Goal: Use online tool/utility: Use online tool/utility

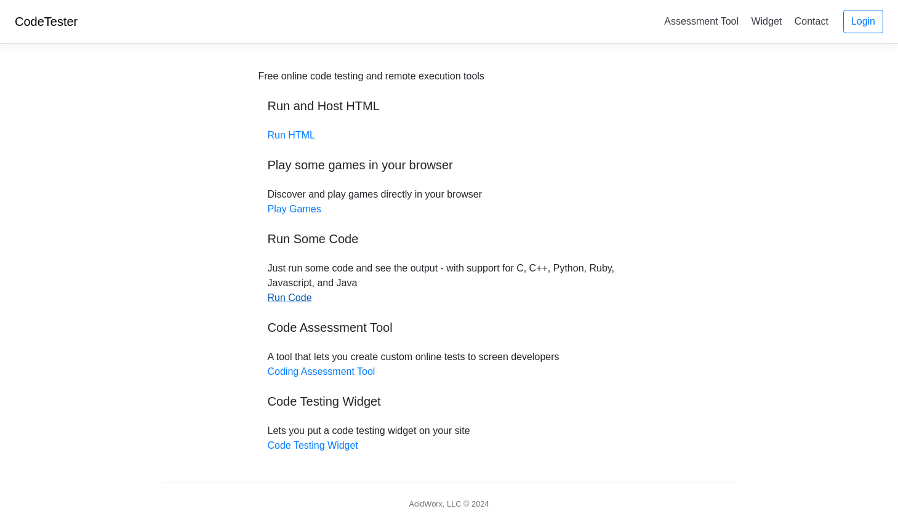
click at [290, 295] on link "Run Code" at bounding box center [290, 297] width 44 height 10
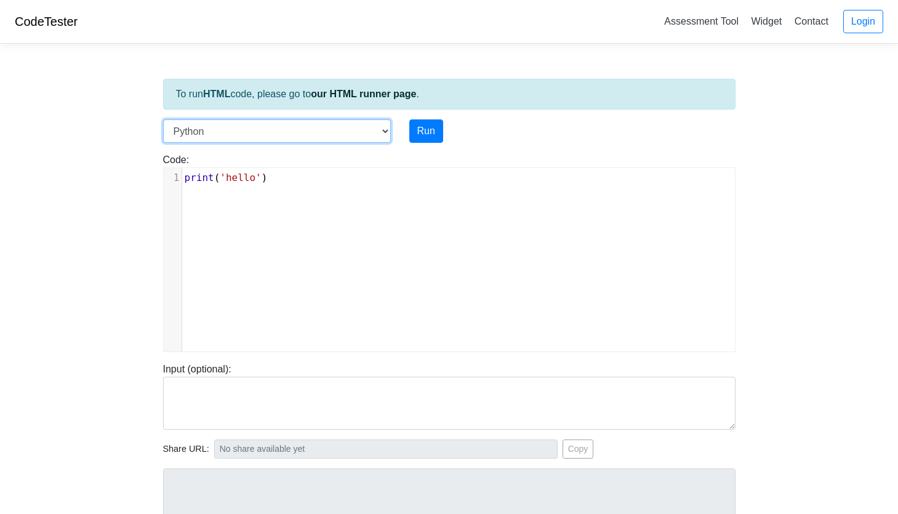
click at [377, 130] on select "C C++ Go Java Javascript Python Ruby" at bounding box center [277, 130] width 228 height 23
select select "c"
click at [163, 119] on select "C C++ Go Java Javascript Python Ruby" at bounding box center [277, 130] width 228 height 23
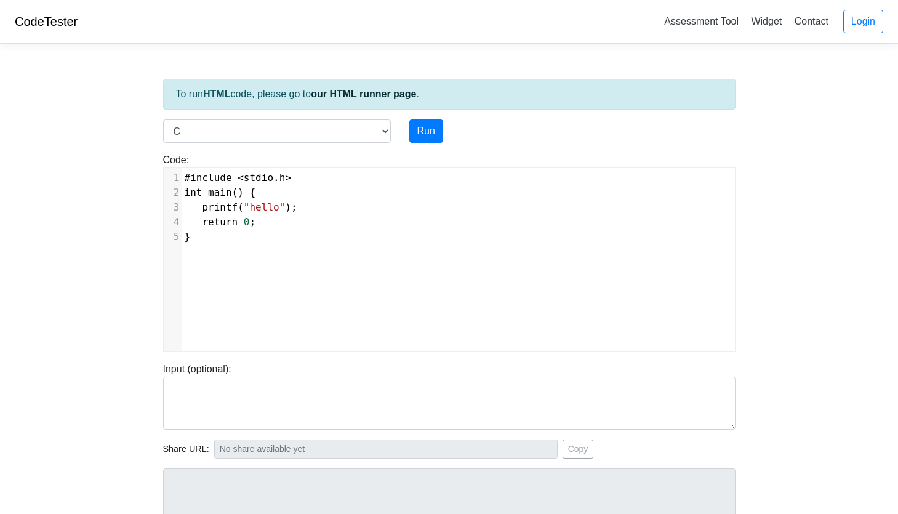
scroll to position [5, 0]
type textarea "#include <stdio.h> int main() { printf("hello"); return 0; }"
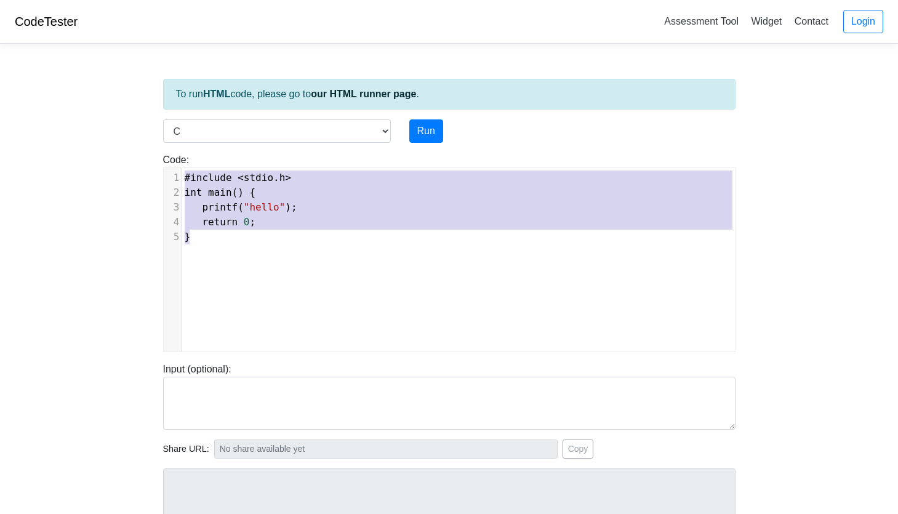
drag, startPoint x: 303, startPoint y: 236, endPoint x: 198, endPoint y: 159, distance: 129.5
click at [198, 159] on div "Code: #include <stdio.h> int main() { printf("hello"); return 0; } #include <st…" at bounding box center [449, 252] width 591 height 199
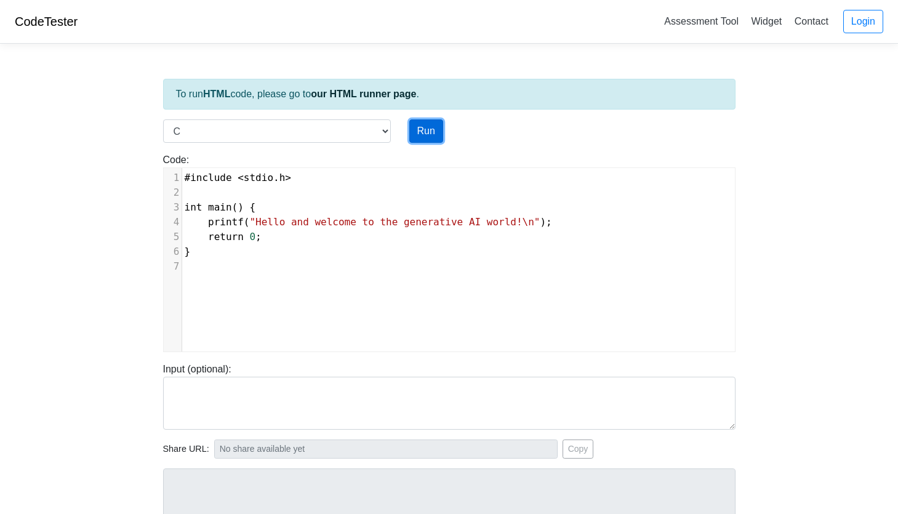
click at [433, 135] on button "Run" at bounding box center [426, 130] width 34 height 23
type input "[URL][DOMAIN_NAME]"
type textarea "Stdout: Hello and welcome to the generative AI world!"
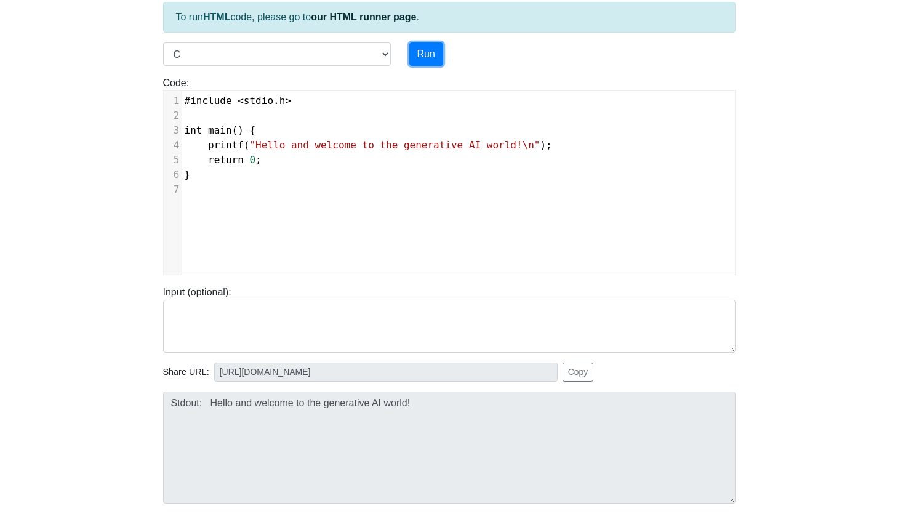
scroll to position [0, 0]
